Goal: Task Accomplishment & Management: Manage account settings

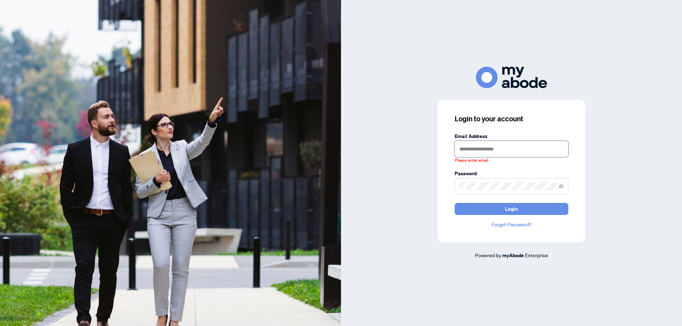
type input "**********"
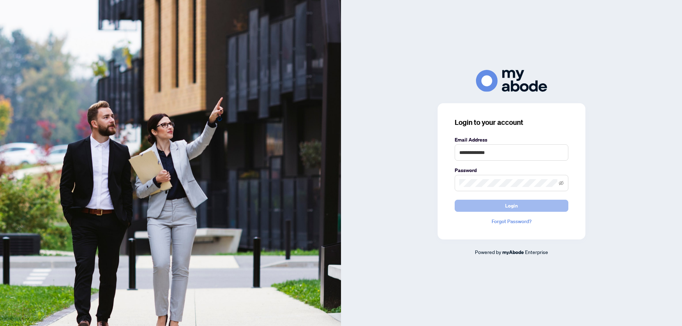
click at [518, 209] on button "Login" at bounding box center [511, 206] width 114 height 12
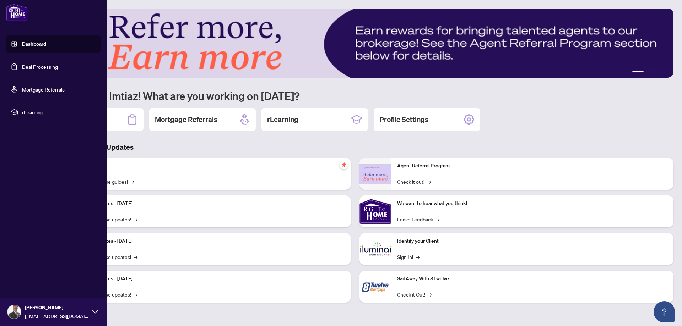
click at [23, 64] on link "Deal Processing" at bounding box center [40, 67] width 36 height 6
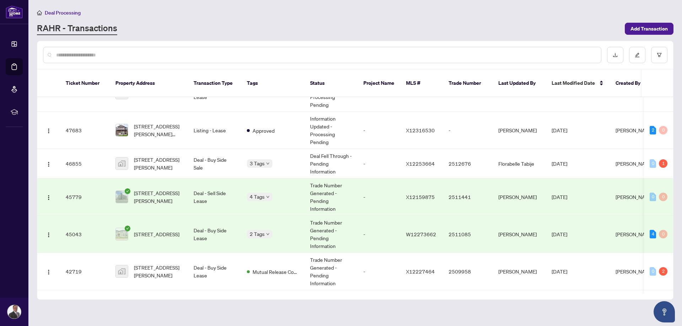
scroll to position [36, 0]
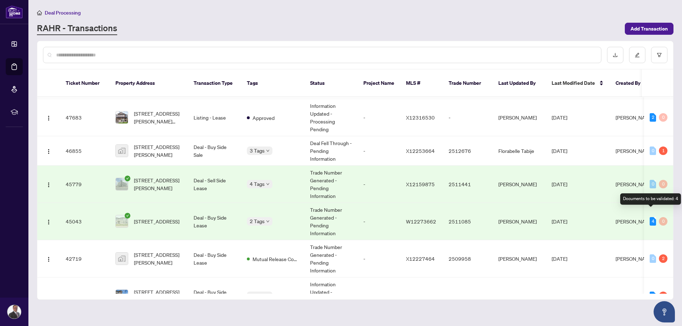
click at [652, 217] on div "4" at bounding box center [652, 221] width 6 height 9
click at [650, 217] on div "4" at bounding box center [652, 221] width 6 height 9
click at [306, 220] on td "Trade Number Generated - Pending Information" at bounding box center [330, 221] width 53 height 37
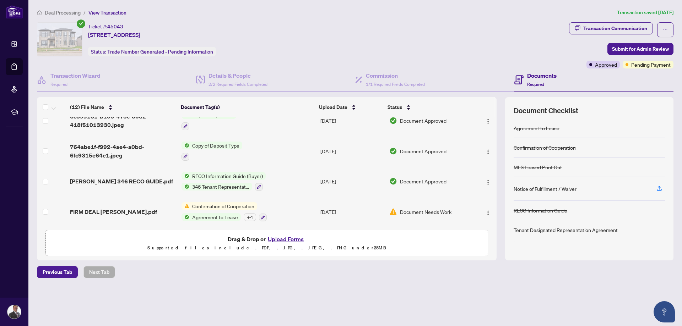
scroll to position [256, 0]
click at [395, 209] on img at bounding box center [393, 211] width 8 height 8
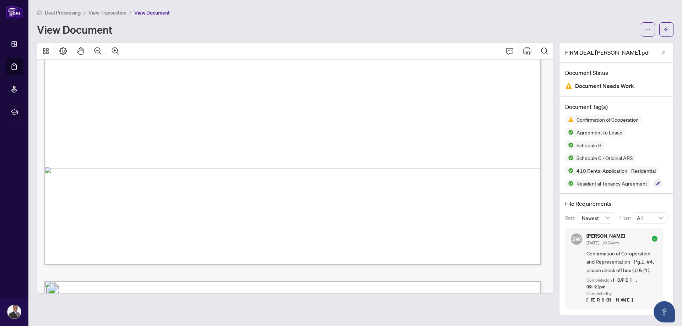
scroll to position [960, 0]
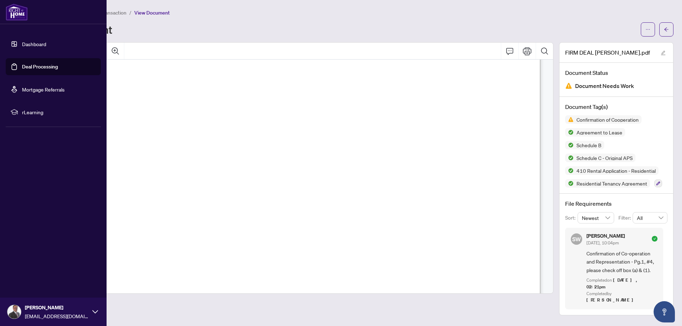
click at [42, 67] on link "Deal Processing" at bounding box center [40, 67] width 36 height 6
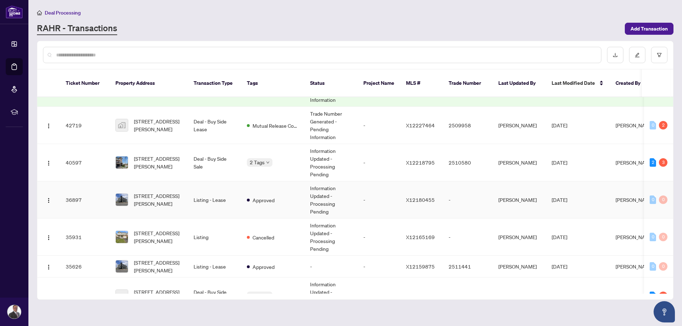
scroll to position [178, 0]
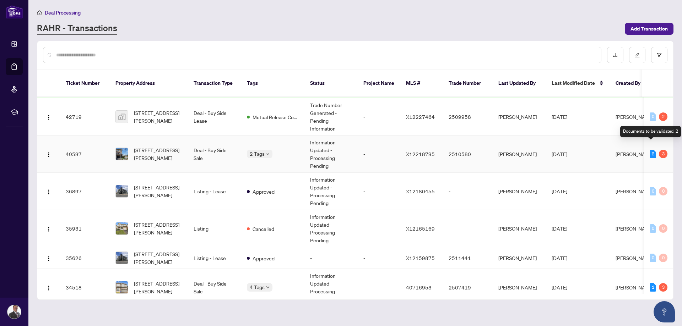
click at [651, 150] on div "2" at bounding box center [652, 154] width 6 height 9
click at [213, 148] on td "Deal - Buy Side Sale" at bounding box center [214, 154] width 53 height 37
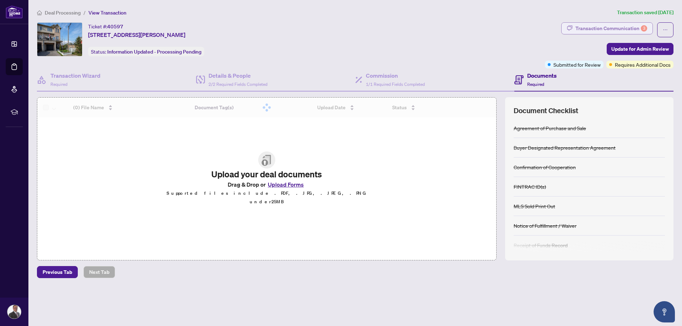
click at [629, 29] on div "Transaction Communication 3" at bounding box center [611, 28] width 72 height 11
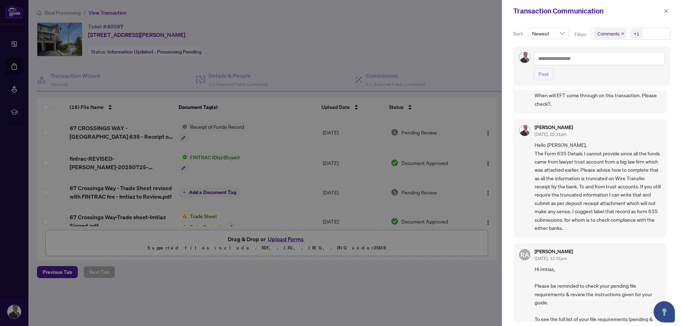
scroll to position [36, 0]
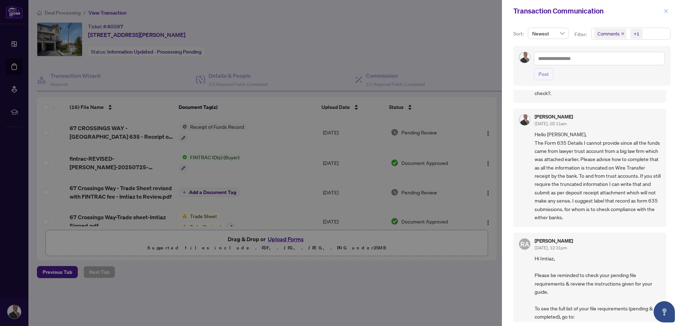
click at [667, 10] on icon "close" at bounding box center [666, 11] width 4 height 4
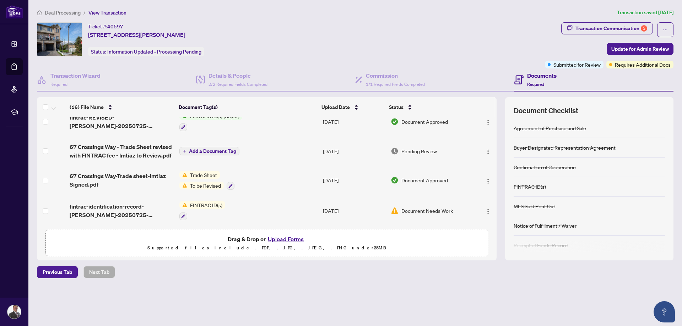
scroll to position [71, 0]
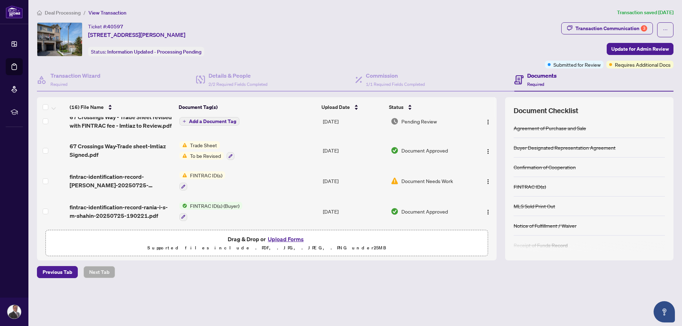
click at [202, 145] on span "Trade Sheet" at bounding box center [203, 145] width 33 height 8
click at [633, 62] on span "Requires Additional Docs" at bounding box center [643, 65] width 56 height 8
click at [440, 62] on div "Ticket #: [STREET_ADDRESS][PERSON_NAME] Status: Information Updated - Processin…" at bounding box center [290, 45] width 508 height 46
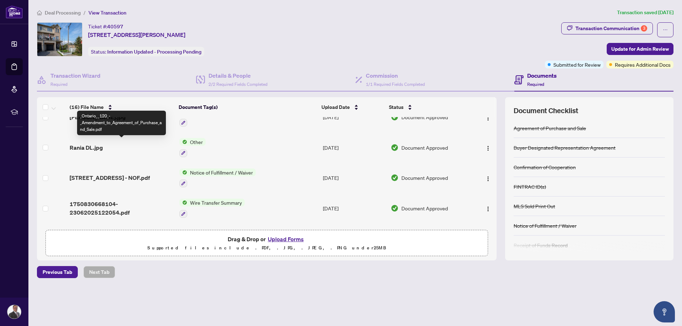
scroll to position [198, 0]
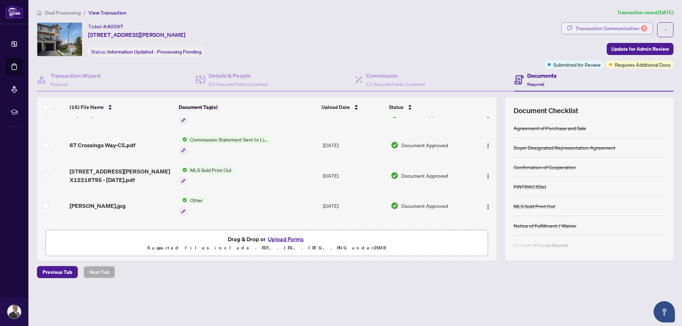
click at [631, 27] on div "Transaction Communication 3" at bounding box center [611, 28] width 72 height 11
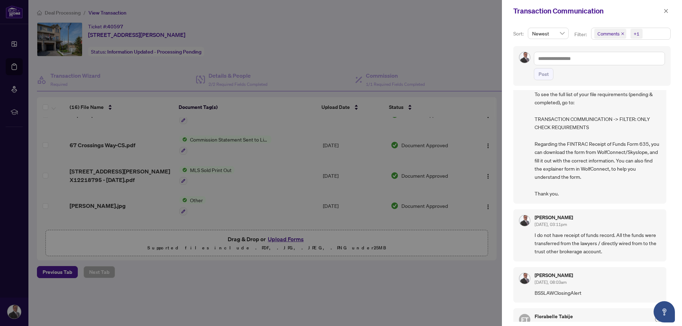
scroll to position [142, 0]
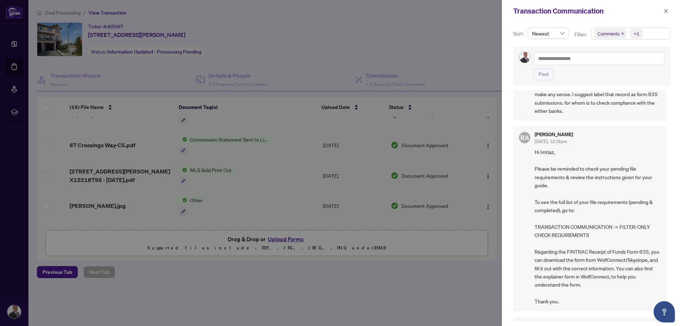
click at [451, 53] on div at bounding box center [341, 163] width 682 height 326
click at [665, 13] on icon "close" at bounding box center [665, 11] width 5 height 5
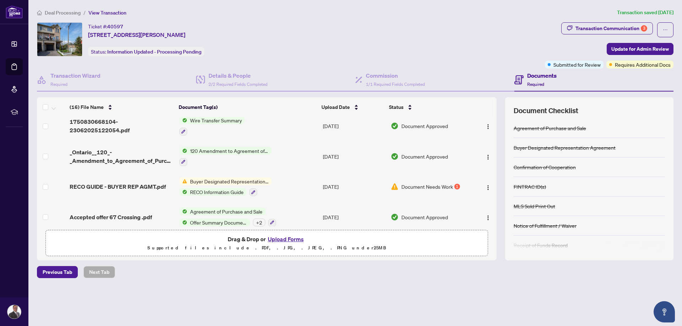
scroll to position [376, 0]
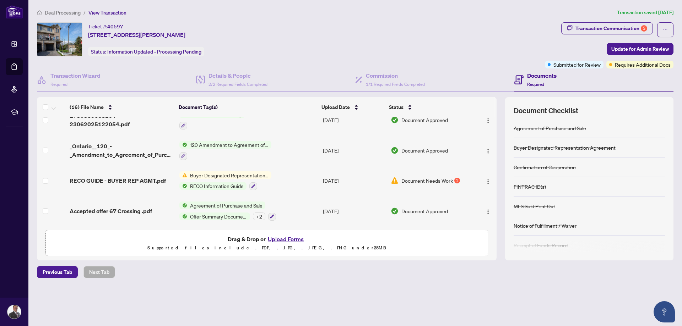
click at [449, 179] on span "Document Needs Work" at bounding box center [426, 181] width 51 height 8
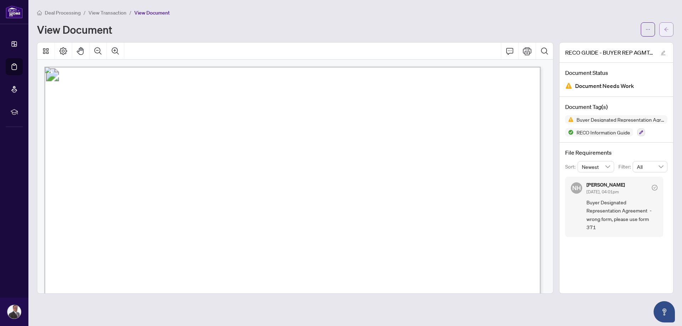
click at [666, 29] on icon "arrow-left" at bounding box center [666, 29] width 5 height 5
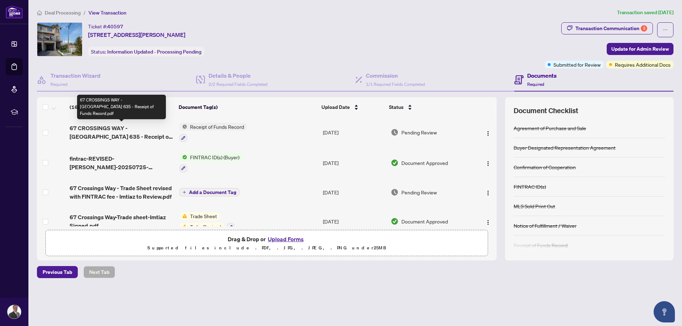
click at [110, 132] on span "67 CROSSINGS WAY - [GEOGRAPHIC_DATA] 635 - Receipt of Funds Record.pdf" at bounding box center [122, 132] width 104 height 17
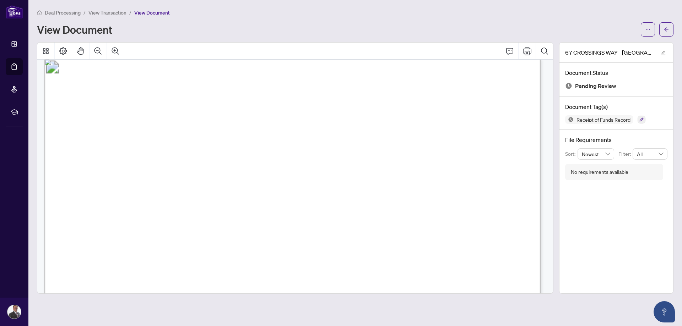
scroll to position [675, 0]
drag, startPoint x: 229, startPoint y: 235, endPoint x: 245, endPoint y: 235, distance: 16.0
click at [245, 50] on p "Receipt of Funds Record Form 635 for use in the Province of [GEOGRAPHIC_DATA] T…" at bounding box center [610, 50] width 1132 height 0
drag, startPoint x: 252, startPoint y: 234, endPoint x: 229, endPoint y: 232, distance: 22.5
click at [229, 232] on span "50027" at bounding box center [239, 235] width 21 height 8
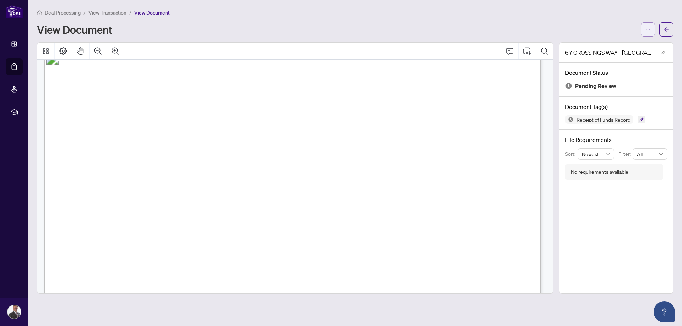
click at [646, 28] on icon "ellipsis" at bounding box center [647, 29] width 5 height 5
click at [613, 44] on span "Download" at bounding box center [622, 45] width 54 height 8
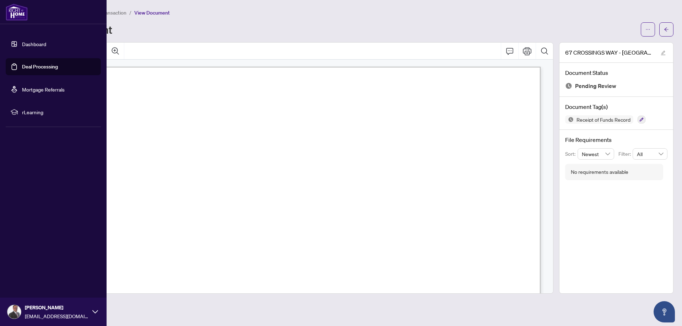
click at [50, 70] on link "Deal Processing" at bounding box center [40, 67] width 36 height 6
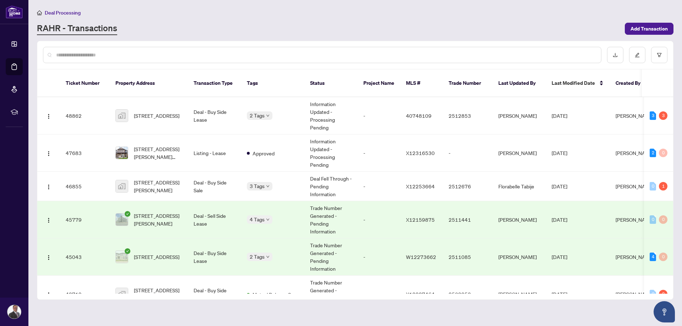
scroll to position [71, 0]
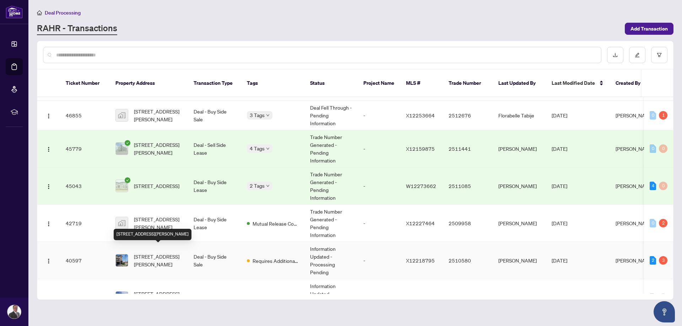
click at [168, 253] on span "[STREET_ADDRESS][PERSON_NAME]" at bounding box center [158, 261] width 48 height 16
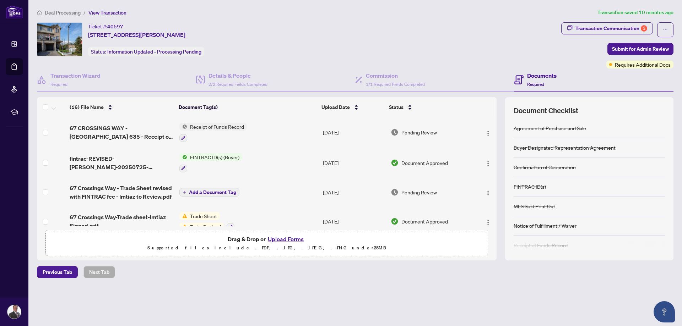
click at [285, 239] on button "Upload Forms" at bounding box center [286, 239] width 40 height 9
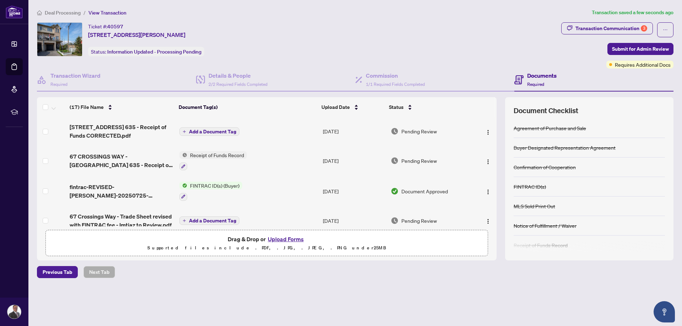
click at [206, 132] on span "Add a Document Tag" at bounding box center [212, 131] width 47 height 5
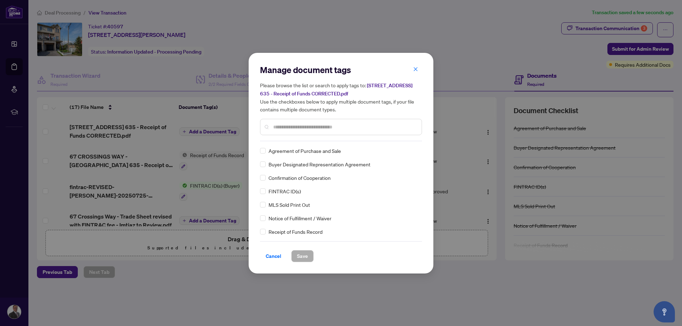
click at [305, 125] on input "text" at bounding box center [344, 127] width 143 height 8
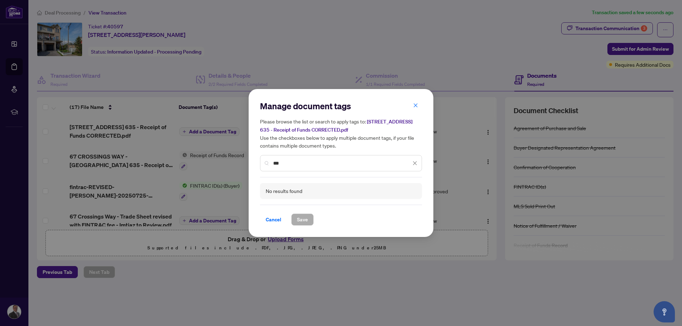
drag, startPoint x: 293, startPoint y: 160, endPoint x: 245, endPoint y: 169, distance: 48.7
click at [245, 169] on div "Manage document tags Please browse the list or search to apply tags to: 67 CROS…" at bounding box center [341, 163] width 682 height 326
type input "***"
click at [279, 221] on span "Cancel" at bounding box center [274, 219] width 16 height 11
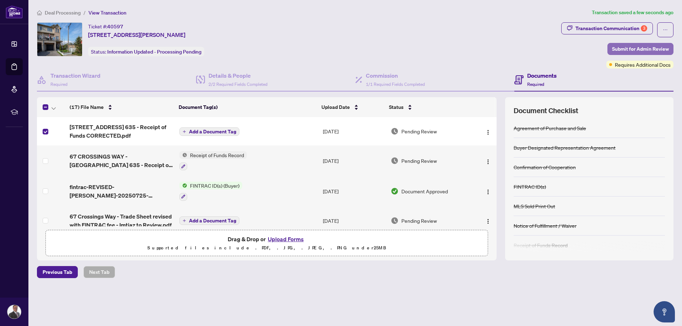
click at [649, 50] on span "Submit for Admin Review" at bounding box center [640, 48] width 57 height 11
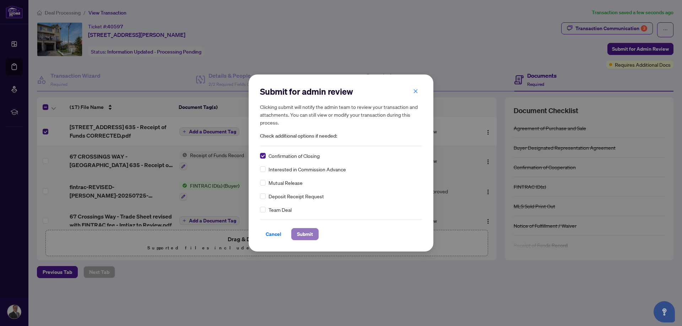
click at [300, 236] on span "Submit" at bounding box center [305, 234] width 16 height 11
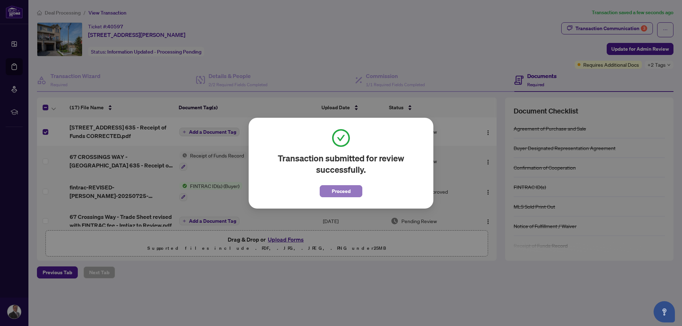
click at [349, 191] on span "Proceed" at bounding box center [341, 191] width 19 height 11
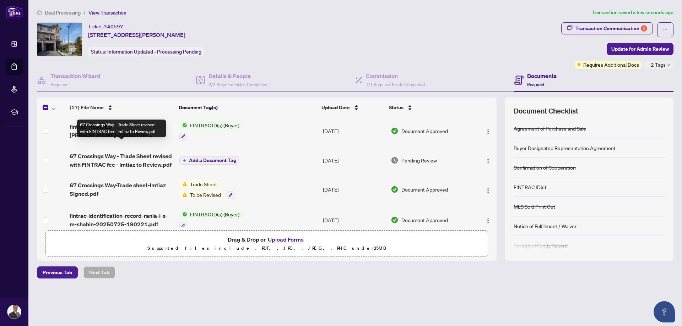
scroll to position [71, 0]
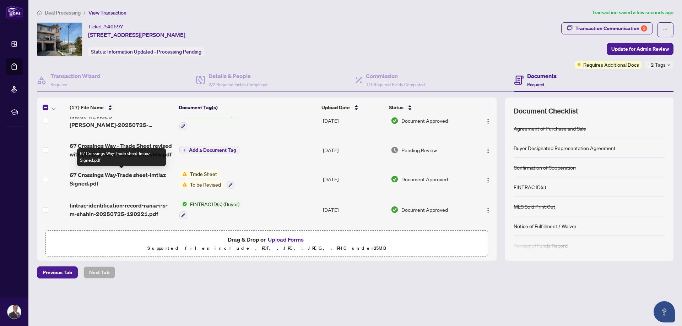
click at [121, 177] on span "67 Crossings Way-Trade sheet-Imtiaz Signed.pdf" at bounding box center [122, 179] width 104 height 17
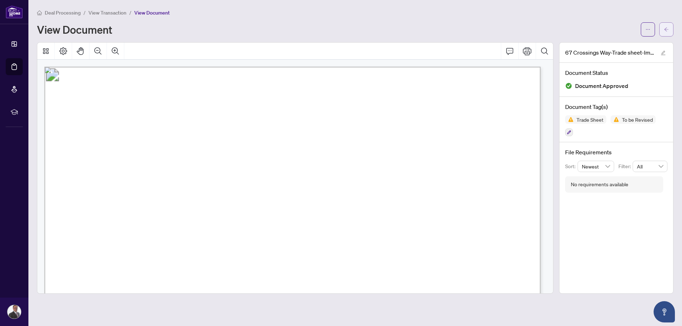
click at [671, 29] on button "button" at bounding box center [666, 29] width 14 height 14
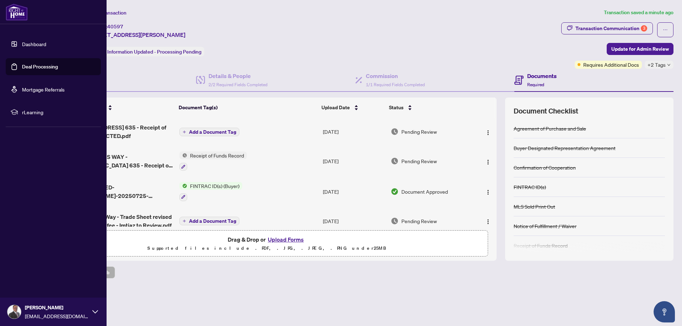
click at [23, 66] on link "Deal Processing" at bounding box center [40, 67] width 36 height 6
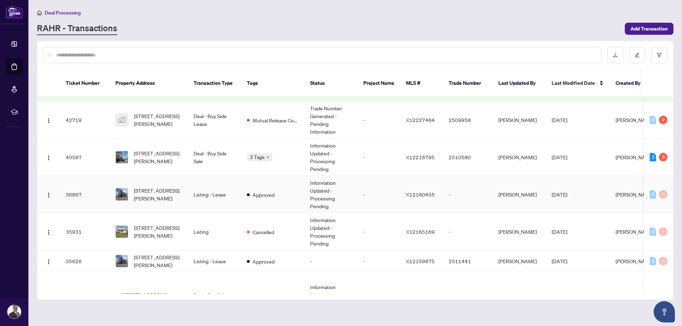
scroll to position [178, 0]
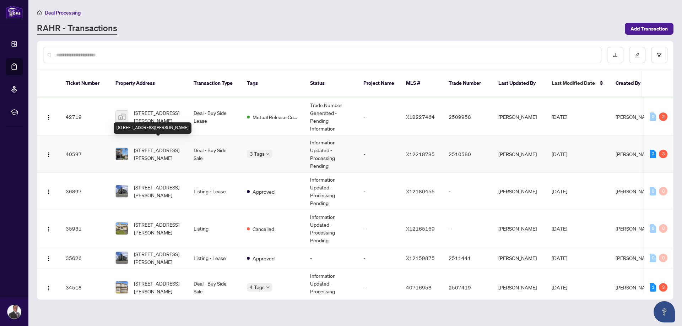
click at [154, 148] on span "[STREET_ADDRESS][PERSON_NAME]" at bounding box center [158, 154] width 48 height 16
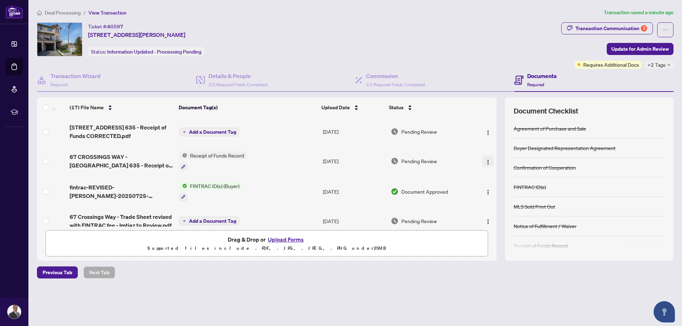
click at [488, 161] on img "button" at bounding box center [488, 162] width 6 height 6
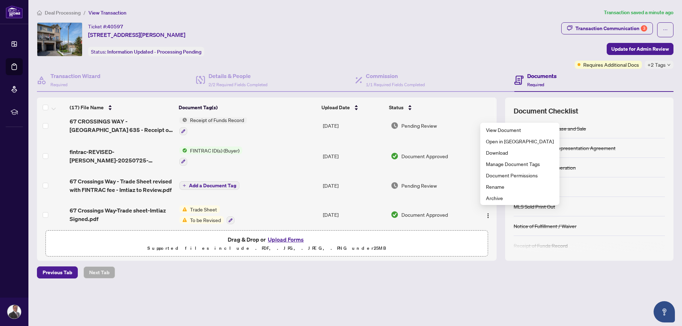
scroll to position [71, 0]
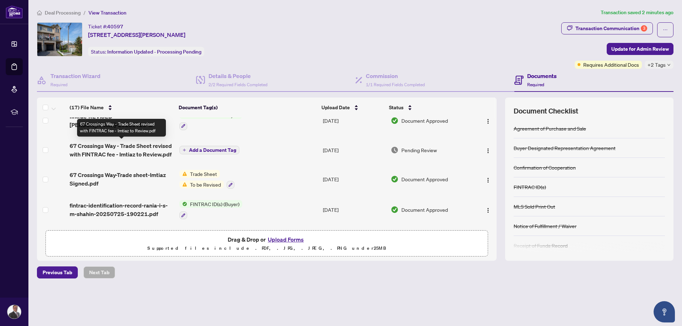
click at [149, 150] on span "67 Crossings Way - Trade Sheet revised with FINTRAC fee - Imtiaz to Review.pdf" at bounding box center [122, 150] width 104 height 17
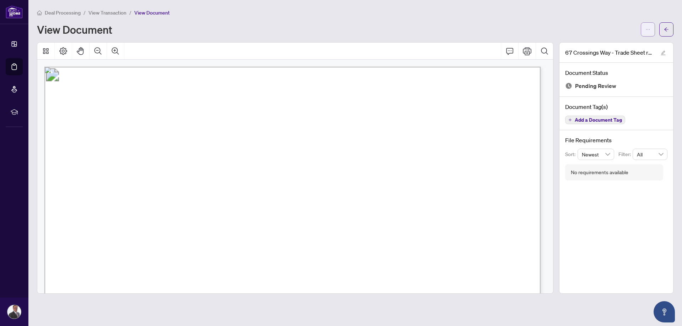
click at [651, 29] on button "button" at bounding box center [647, 29] width 14 height 14
click at [611, 46] on span "Download" at bounding box center [622, 45] width 54 height 8
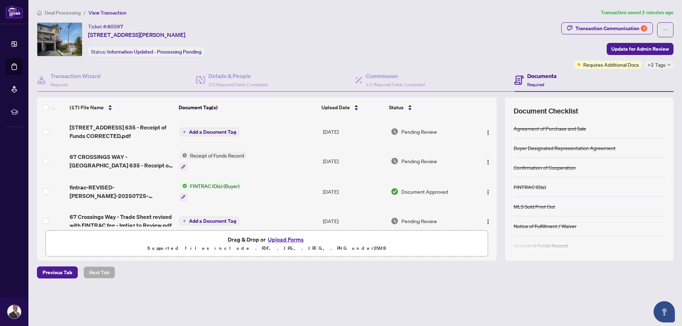
click at [285, 240] on button "Upload Forms" at bounding box center [286, 239] width 40 height 9
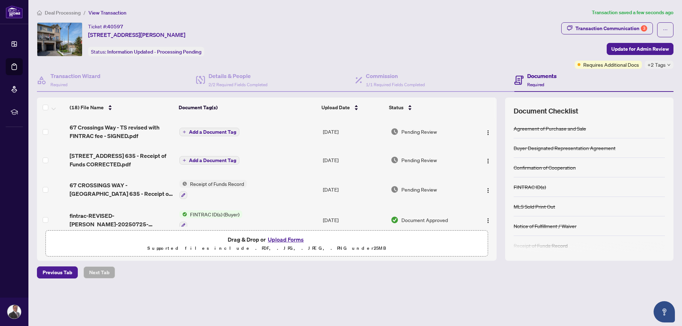
click at [209, 132] on span "Add a Document Tag" at bounding box center [212, 132] width 47 height 5
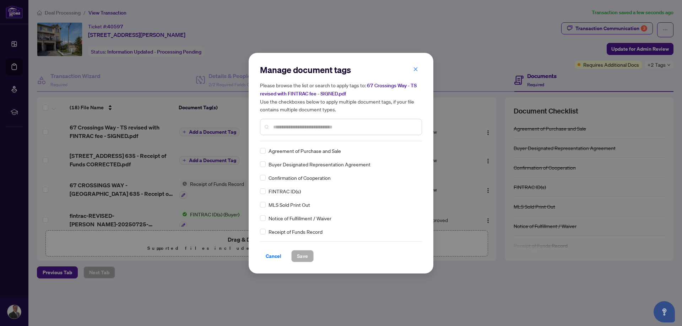
click at [307, 140] on div "Manage document tags Please browse the list or search to apply tags to: 67 Cros…" at bounding box center [341, 102] width 162 height 77
click at [325, 124] on input "text" at bounding box center [344, 127] width 143 height 8
type input "*****"
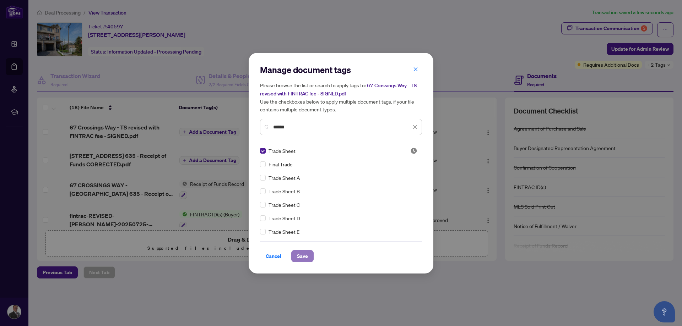
click at [302, 256] on span "Save" at bounding box center [302, 256] width 11 height 11
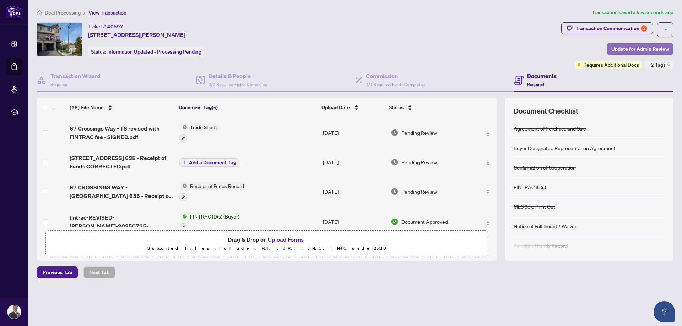
click at [634, 48] on span "Update for Admin Review" at bounding box center [640, 48] width 58 height 11
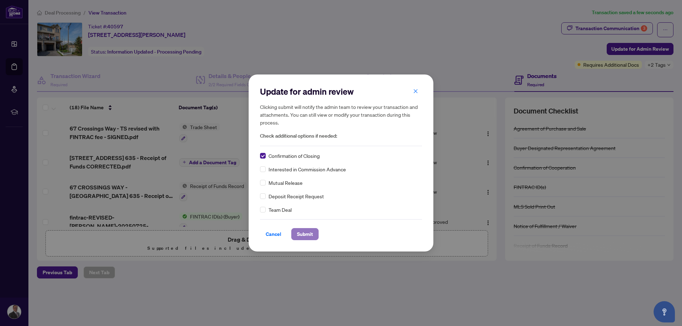
click at [309, 238] on span "Submit" at bounding box center [305, 234] width 16 height 11
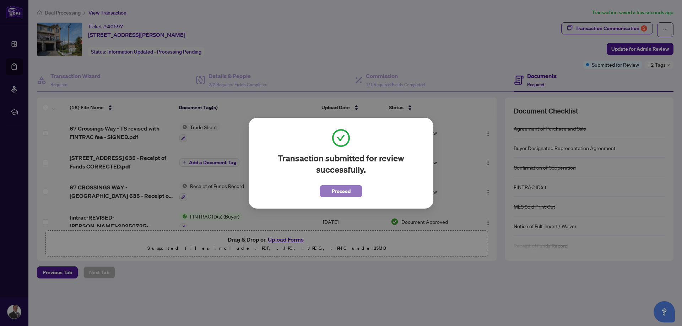
click at [334, 196] on span "Proceed" at bounding box center [341, 191] width 19 height 11
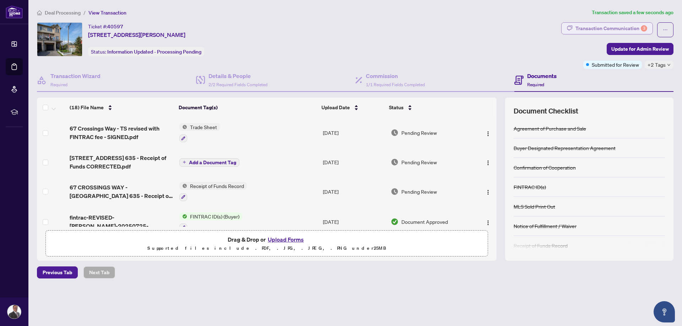
click at [626, 30] on div "Transaction Communication 3" at bounding box center [611, 28] width 72 height 11
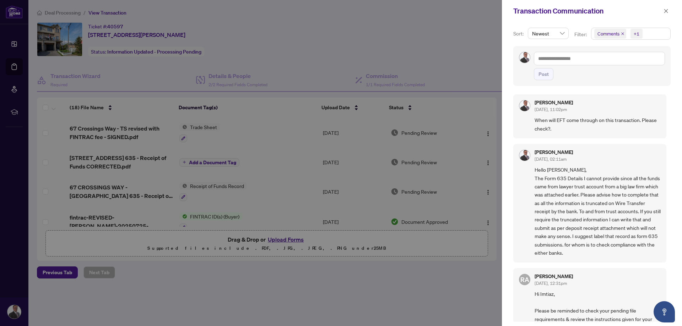
click at [327, 37] on div at bounding box center [341, 163] width 682 height 326
click at [666, 11] on icon "close" at bounding box center [666, 11] width 4 height 4
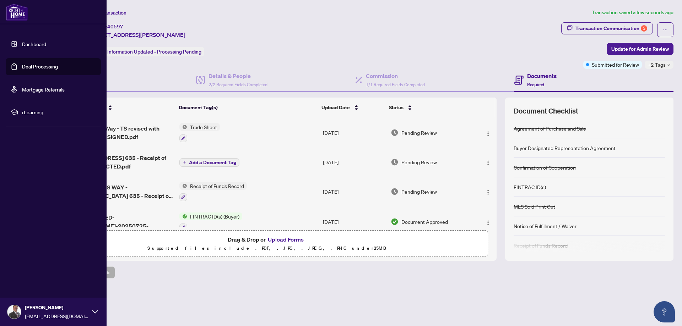
click at [55, 67] on link "Deal Processing" at bounding box center [40, 67] width 36 height 6
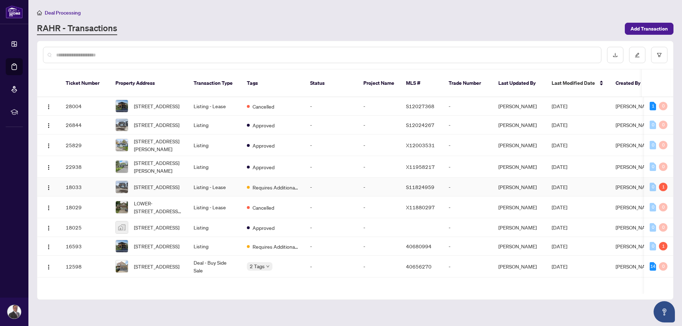
scroll to position [409, 0]
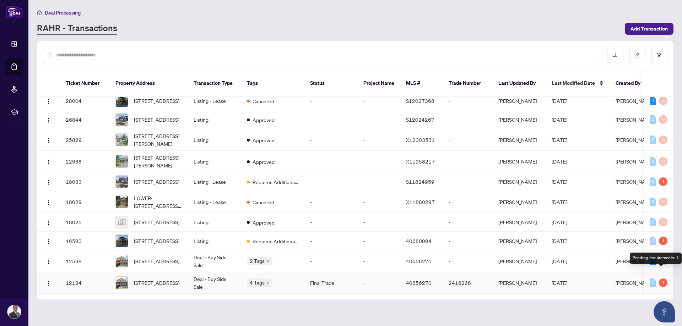
click at [662, 279] on div "1" at bounding box center [663, 283] width 9 height 9
click at [144, 279] on span "[STREET_ADDRESS]" at bounding box center [156, 283] width 45 height 8
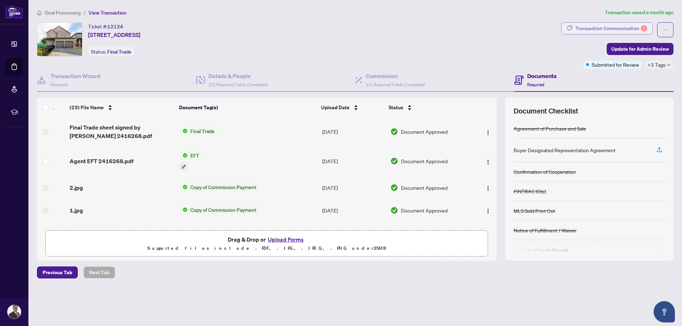
click at [623, 26] on div "Transaction Communication 1" at bounding box center [611, 28] width 72 height 11
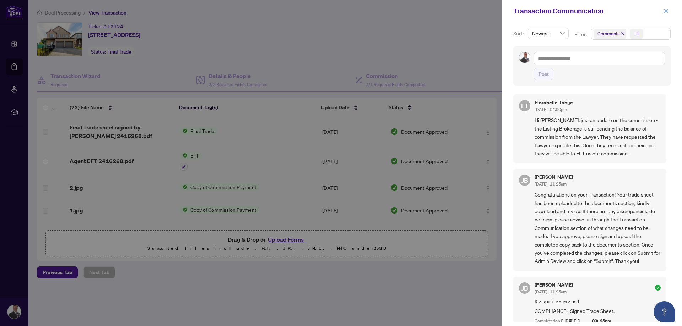
click at [668, 9] on button "button" at bounding box center [665, 11] width 9 height 9
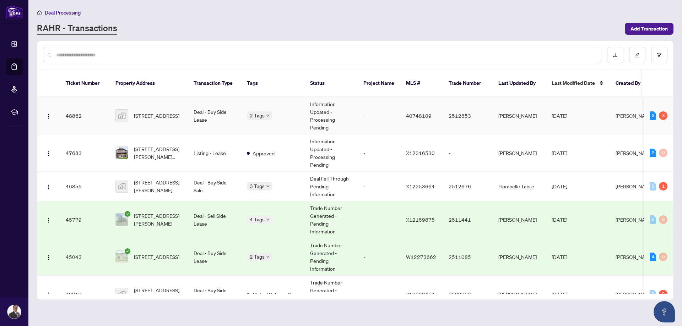
click at [393, 111] on td "-" at bounding box center [379, 115] width 43 height 37
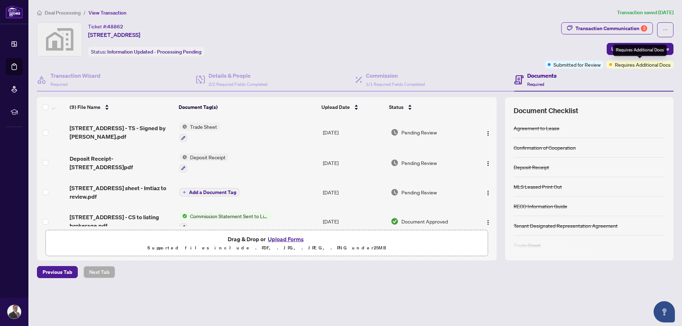
click at [626, 65] on span "Requires Additional Docs" at bounding box center [643, 65] width 56 height 8
click at [624, 29] on div "Transaction Communication 3" at bounding box center [611, 28] width 72 height 11
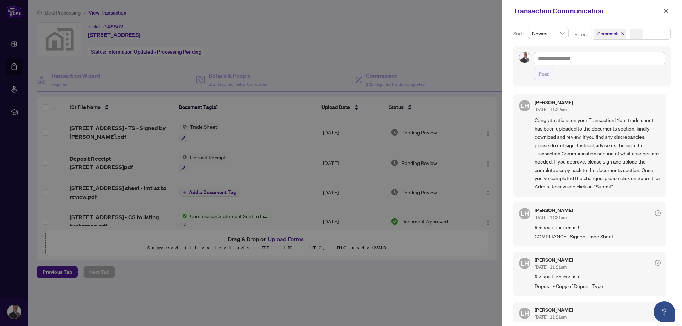
scroll to position [24, 0]
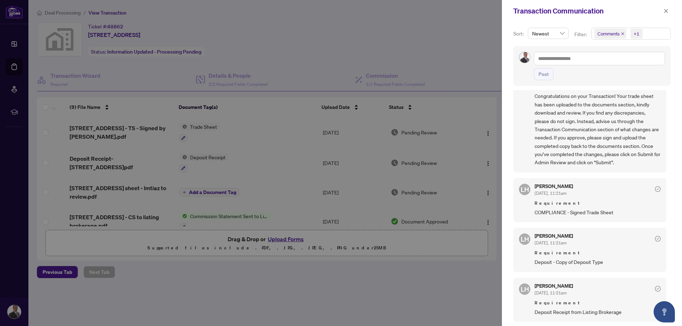
click at [405, 38] on div at bounding box center [341, 163] width 682 height 326
click at [666, 13] on icon "close" at bounding box center [665, 11] width 5 height 5
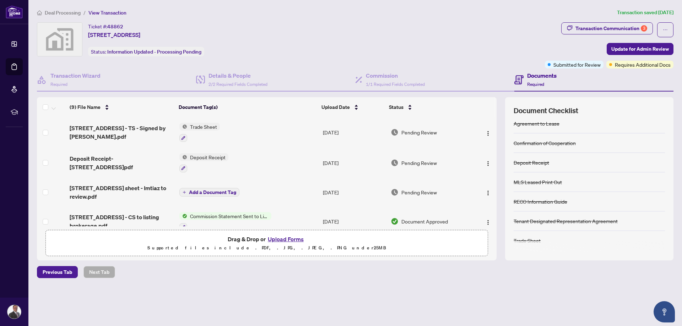
scroll to position [6, 0]
click at [635, 49] on span "Update for Admin Review" at bounding box center [640, 48] width 58 height 11
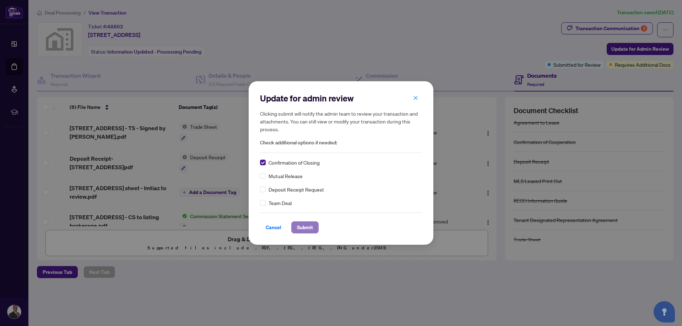
click at [298, 226] on span "Submit" at bounding box center [305, 227] width 16 height 11
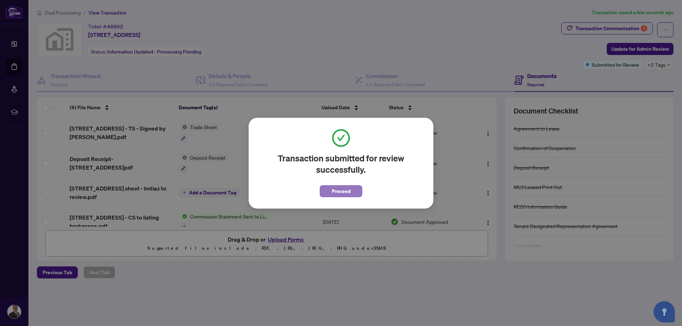
click at [354, 194] on button "Proceed" at bounding box center [341, 191] width 43 height 12
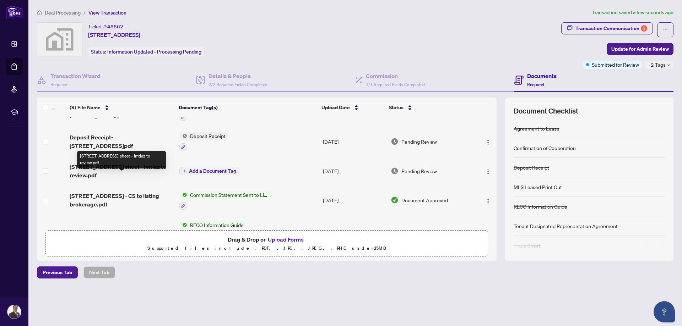
scroll to position [0, 0]
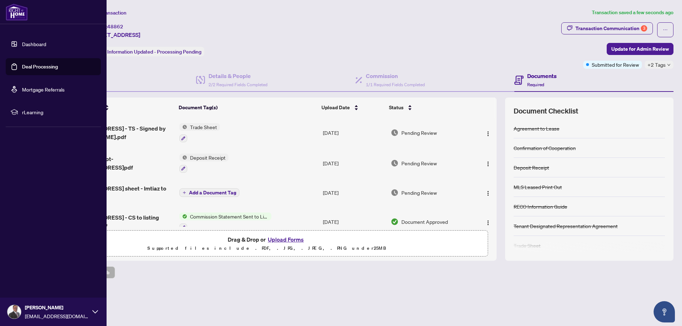
click at [40, 44] on link "Dashboard" at bounding box center [34, 44] width 24 height 6
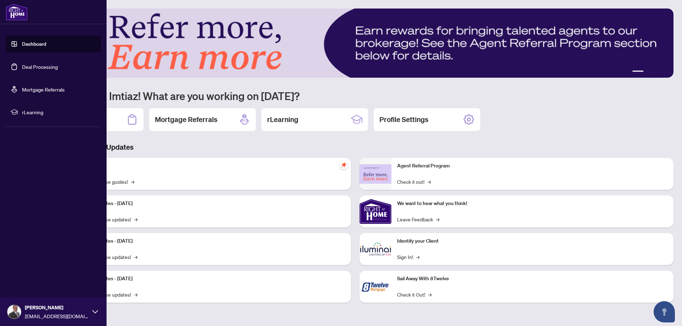
click at [22, 66] on link "Deal Processing" at bounding box center [40, 67] width 36 height 6
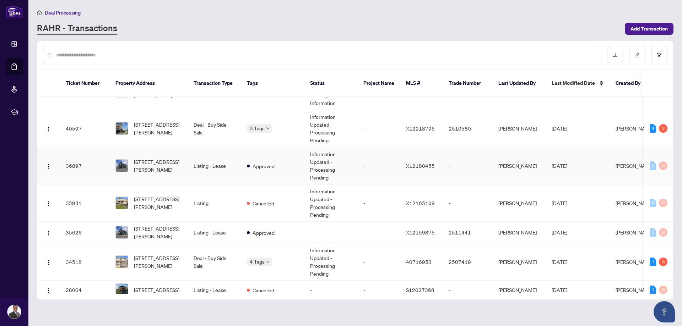
scroll to position [136, 0]
